Goal: Transaction & Acquisition: Book appointment/travel/reservation

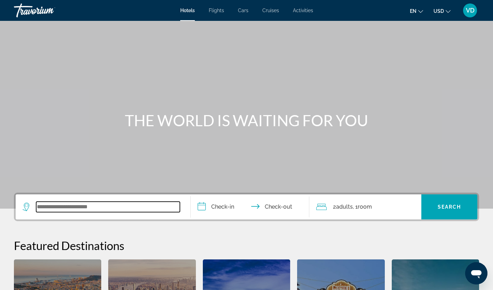
click at [143, 210] on input "Search widget" at bounding box center [108, 207] width 144 height 10
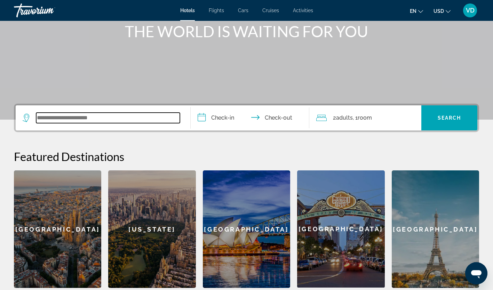
scroll to position [89, 0]
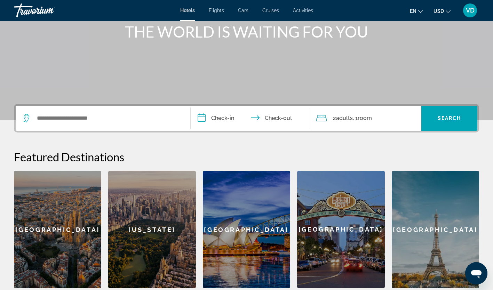
click at [221, 13] on span "Flights" at bounding box center [216, 11] width 15 height 6
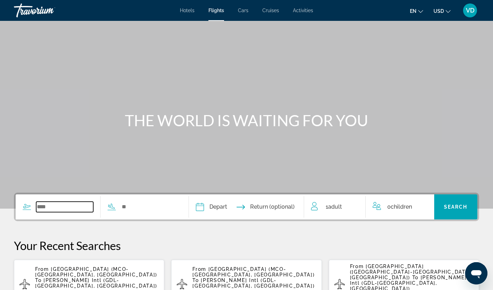
click at [78, 206] on input "Search widget" at bounding box center [64, 207] width 57 height 10
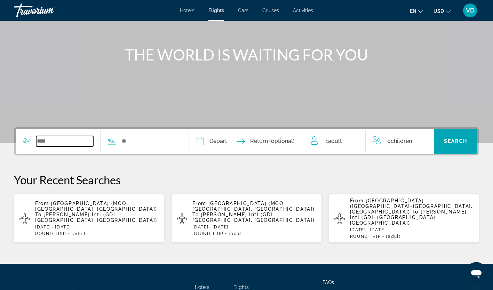
scroll to position [114, 0]
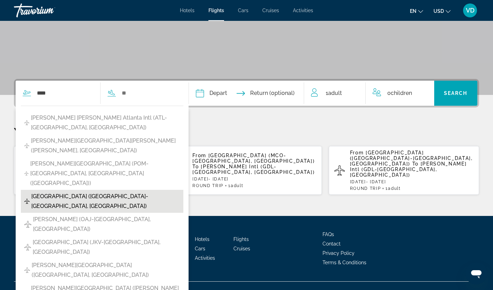
click at [75, 192] on span "[GEOGRAPHIC_DATA] ([GEOGRAPHIC_DATA]-[GEOGRAPHIC_DATA], [GEOGRAPHIC_DATA])" at bounding box center [105, 201] width 148 height 19
type input "**********"
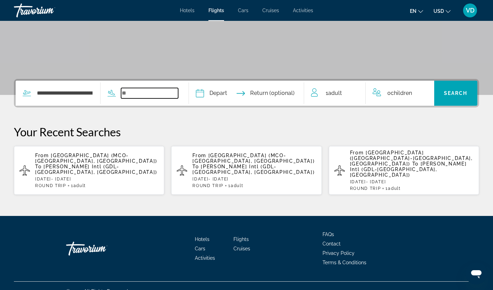
click at [169, 93] on input "Search widget" at bounding box center [149, 93] width 57 height 10
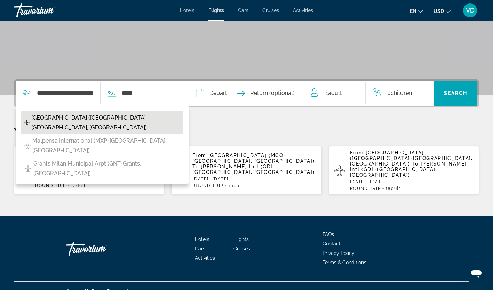
click at [104, 118] on span "[GEOGRAPHIC_DATA] ([GEOGRAPHIC_DATA]-[GEOGRAPHIC_DATA], [GEOGRAPHIC_DATA])" at bounding box center [105, 122] width 148 height 19
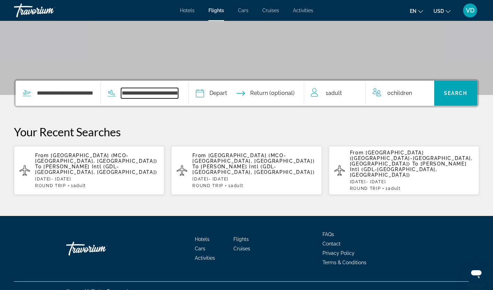
click at [172, 88] on input "**********" at bounding box center [149, 93] width 57 height 10
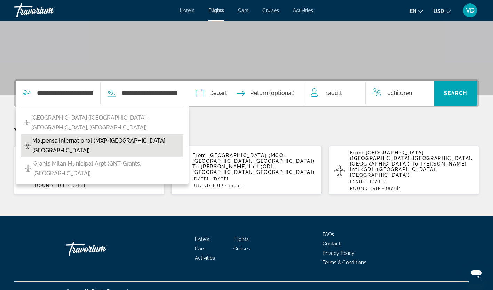
click at [116, 136] on span "Malpensa International (MXP-[GEOGRAPHIC_DATA], [GEOGRAPHIC_DATA])" at bounding box center [105, 145] width 147 height 19
type input "**********"
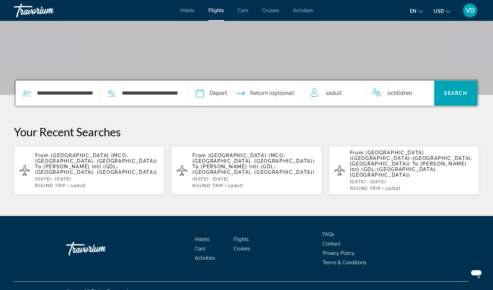
click at [225, 91] on input "Depart date" at bounding box center [222, 94] width 57 height 27
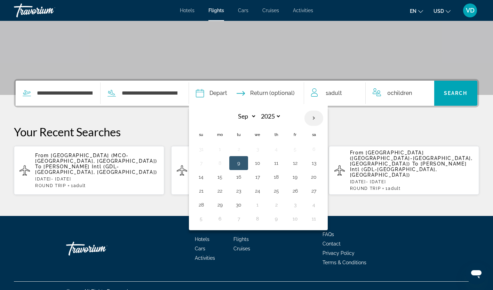
click at [323, 117] on th "Next month" at bounding box center [313, 118] width 19 height 15
select select "*"
click at [244, 162] on button "7" at bounding box center [238, 163] width 11 height 10
type input "**********"
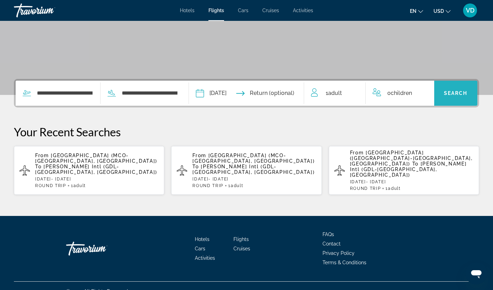
click at [462, 97] on span "Search widget" at bounding box center [455, 93] width 43 height 17
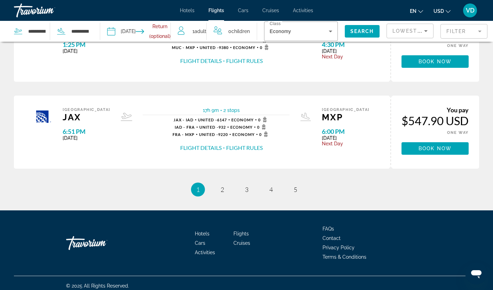
scroll to position [411, 0]
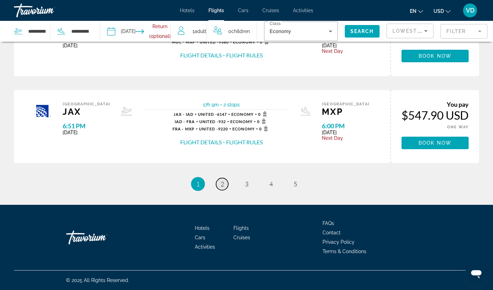
click at [221, 187] on span "2" at bounding box center [221, 184] width 3 height 8
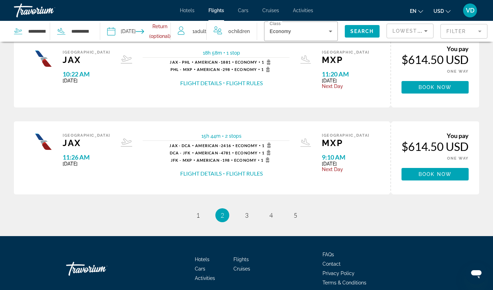
scroll to position [380, 0]
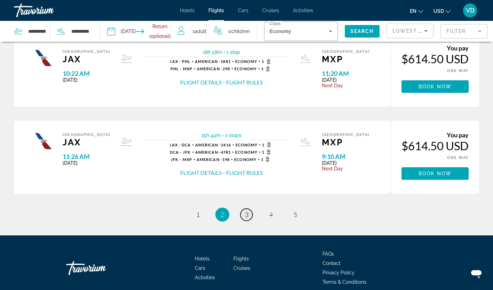
click at [245, 218] on link "page 3" at bounding box center [246, 215] width 12 height 12
